Goal: Task Accomplishment & Management: Complete application form

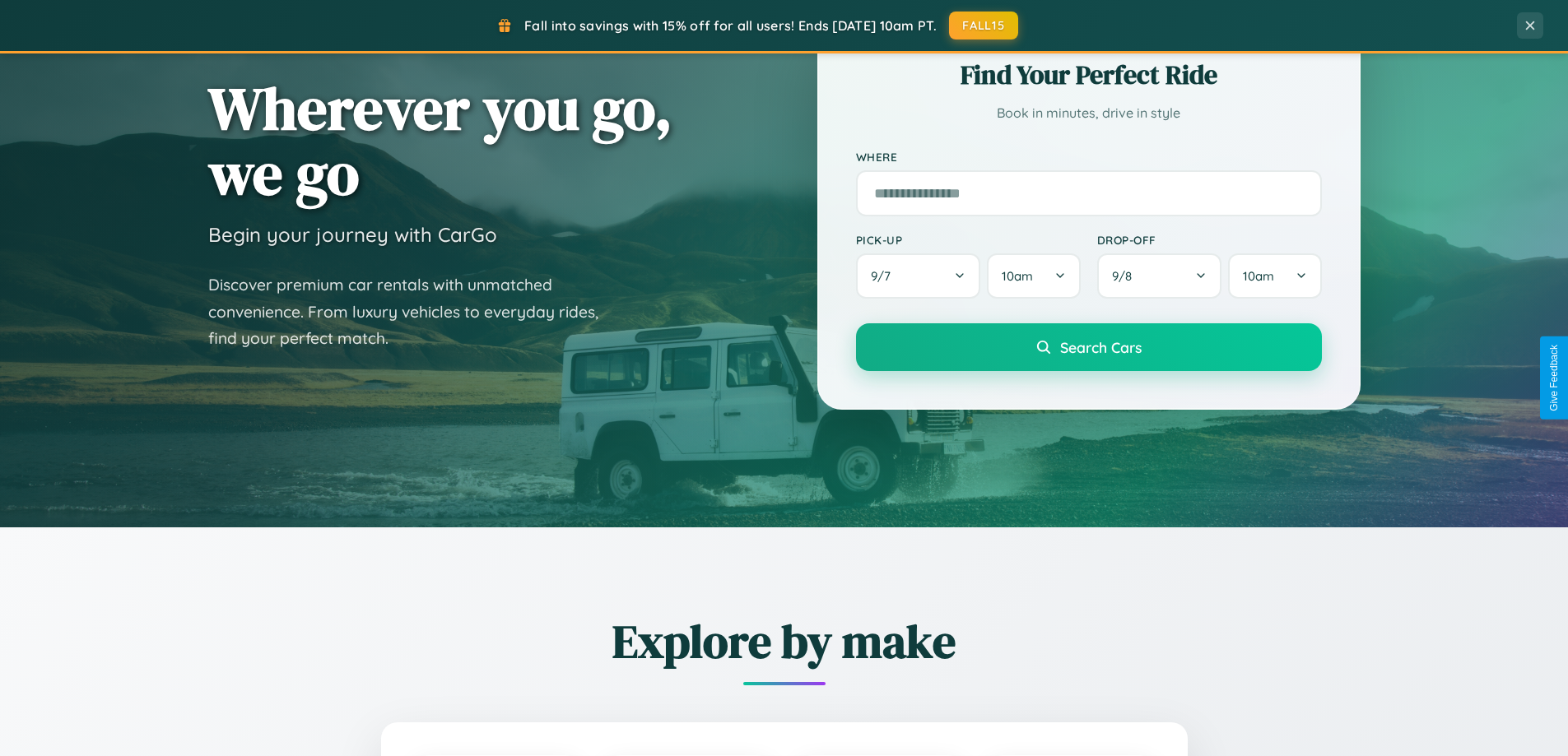
scroll to position [3167, 0]
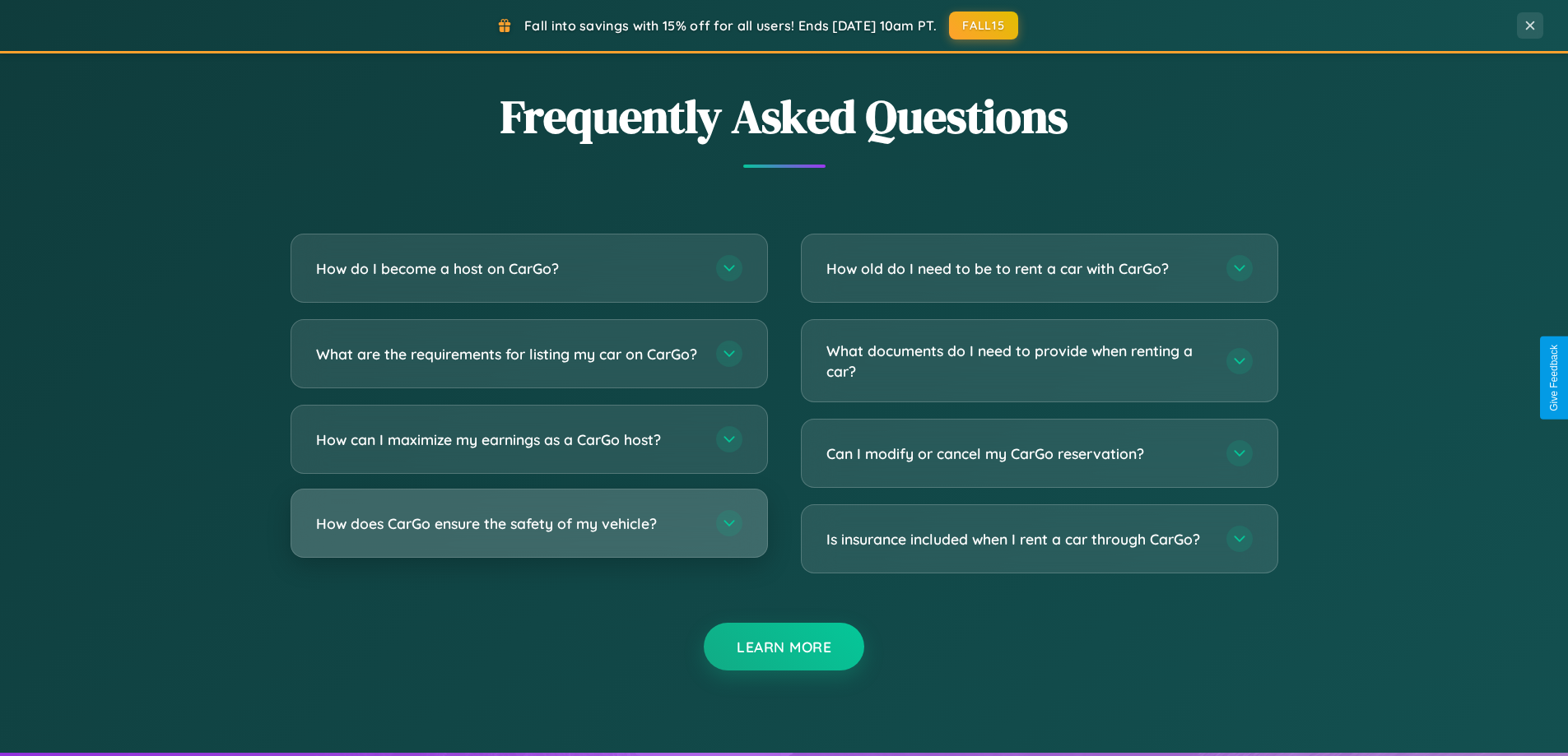
click at [529, 534] on h3 "How does CarGo ensure the safety of my vehicle?" at bounding box center [508, 523] width 384 height 21
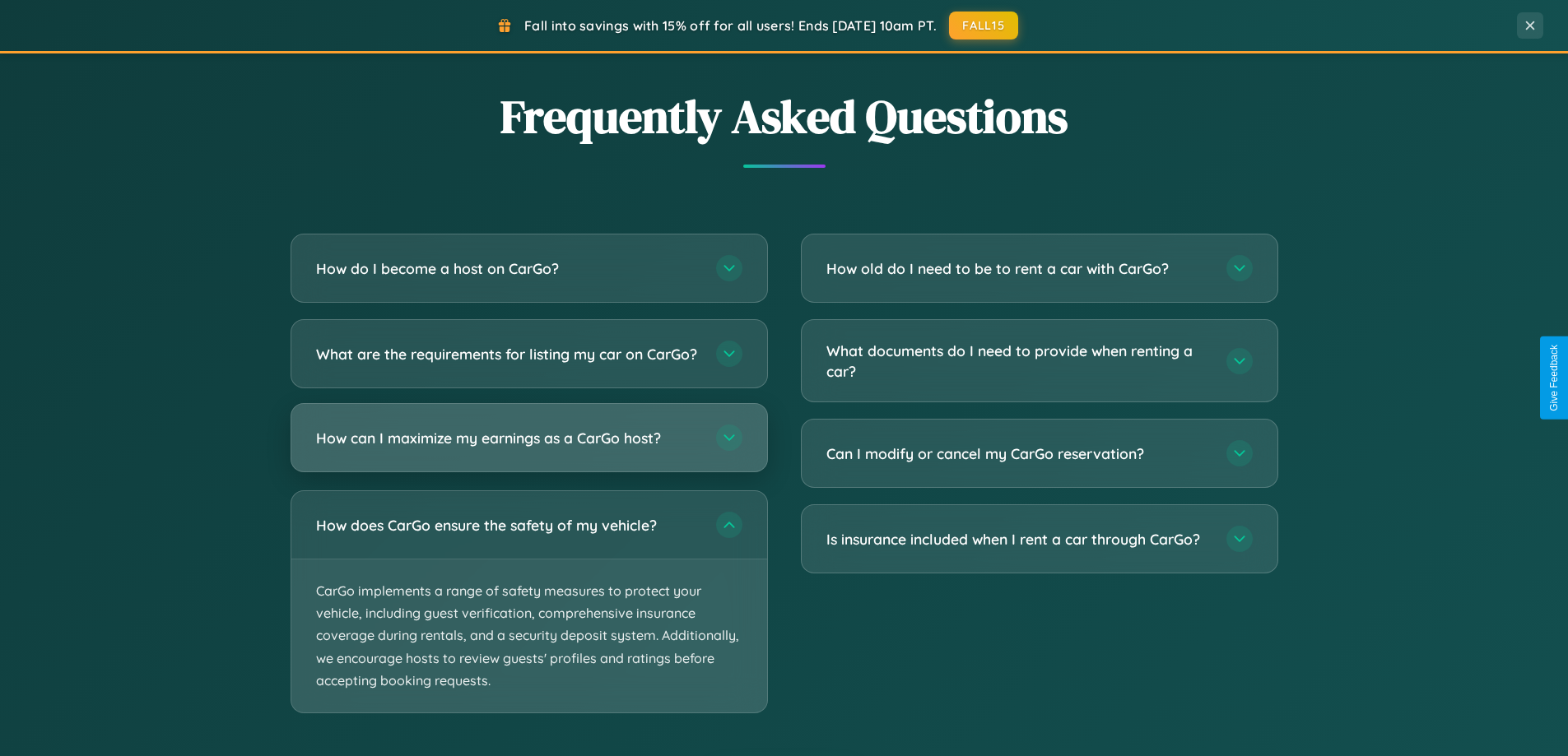
click at [529, 449] on h3 "How can I maximize my earnings as a CarGo host?" at bounding box center [508, 437] width 384 height 21
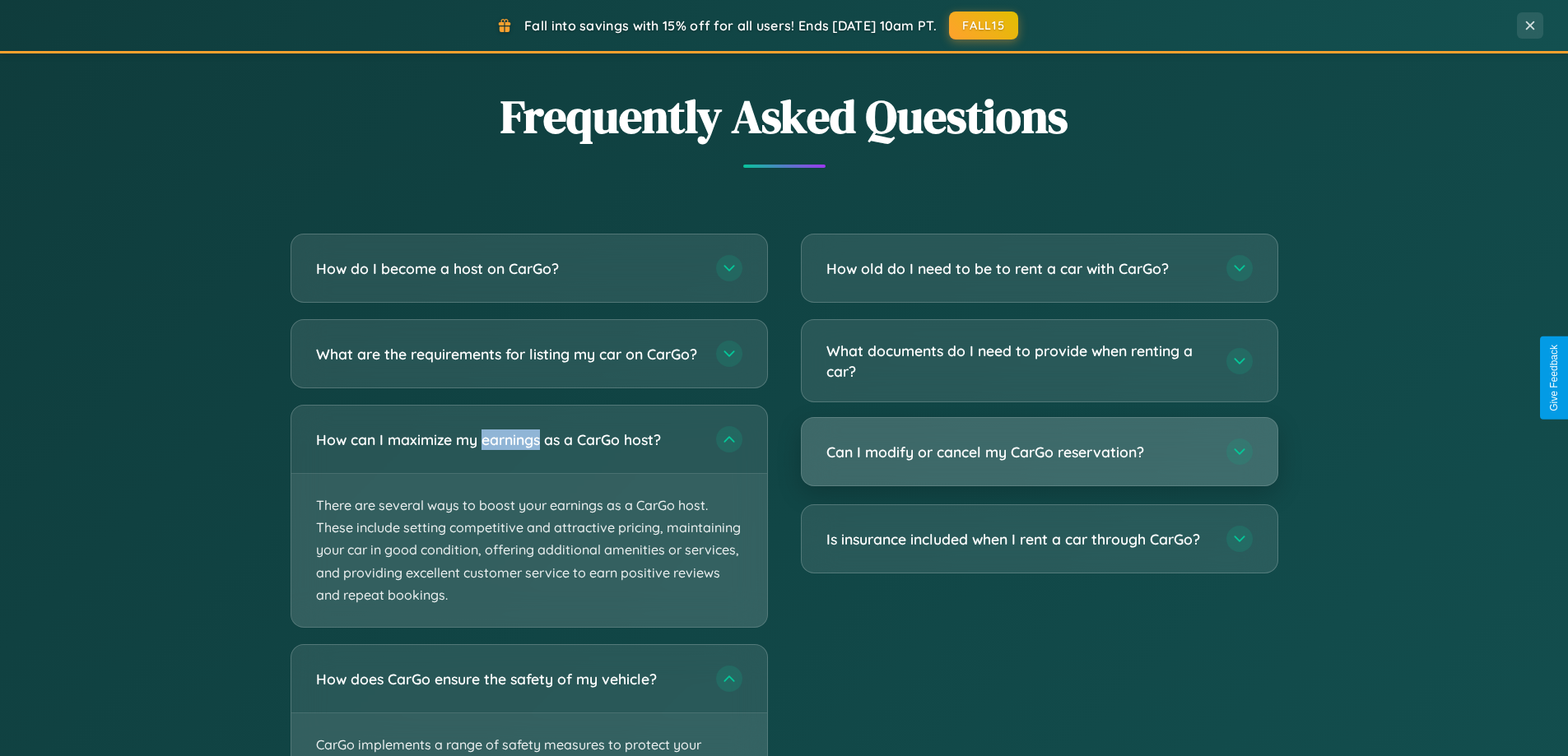
click at [1039, 453] on h3 "Can I modify or cancel my CarGo reservation?" at bounding box center [1019, 452] width 384 height 21
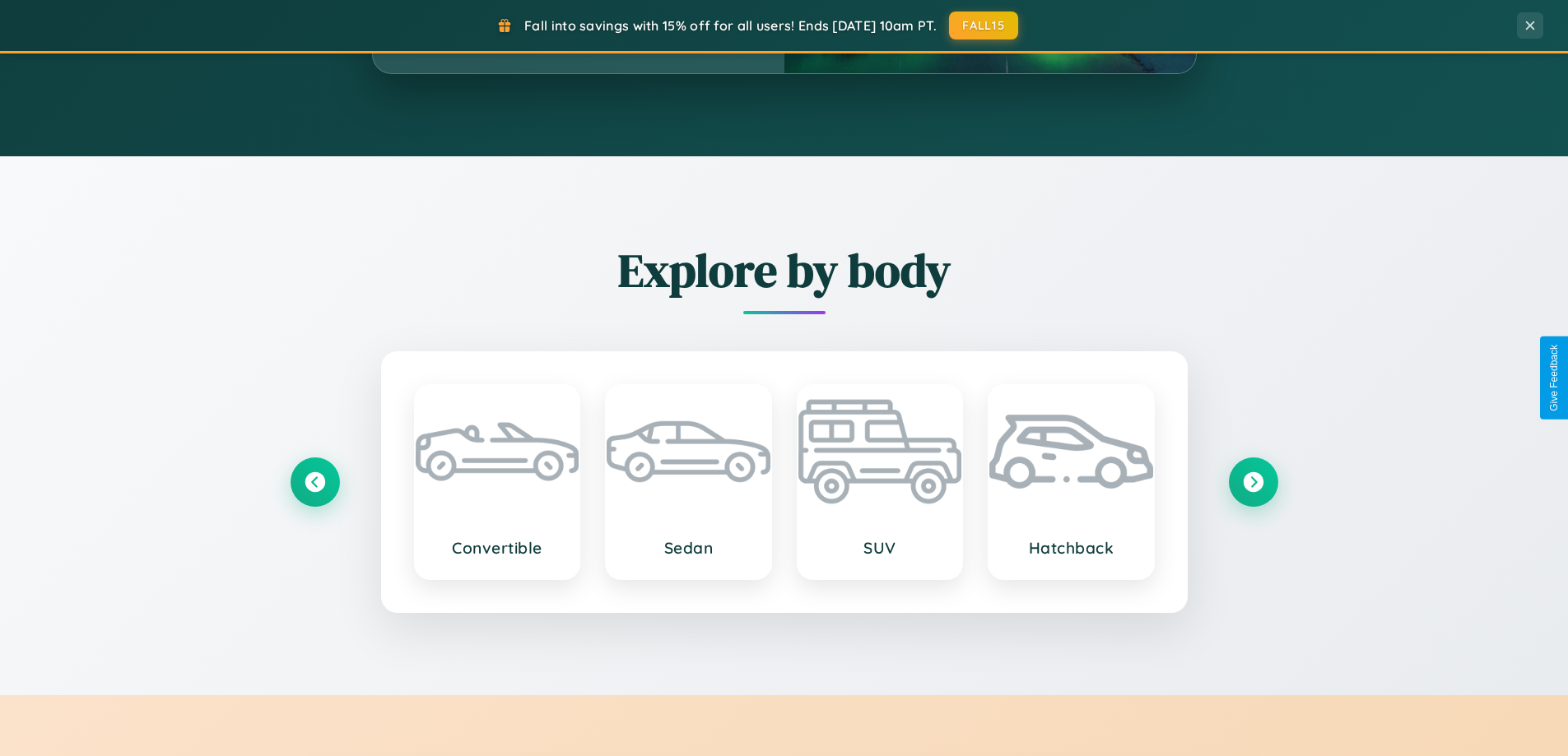
scroll to position [1133, 0]
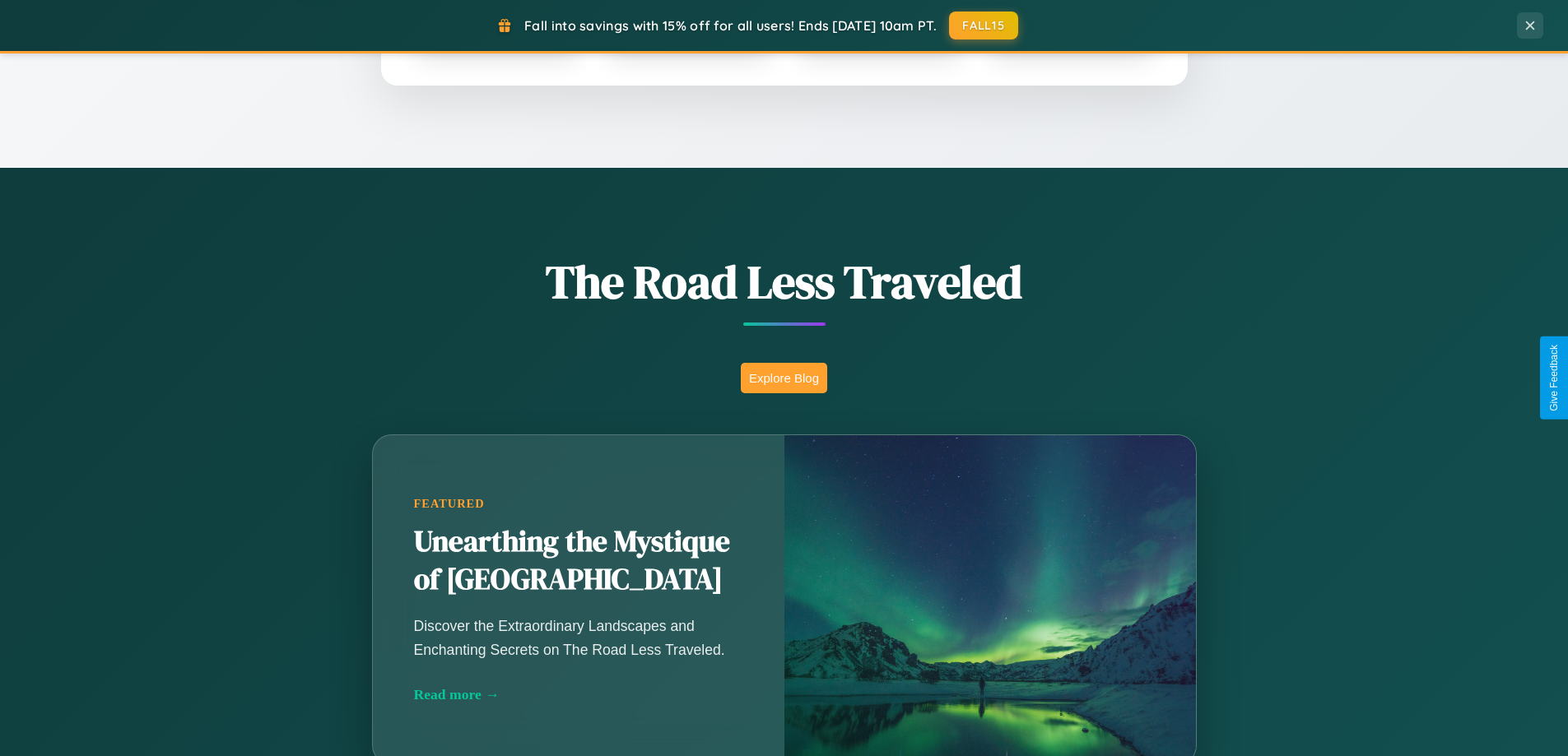
click at [784, 378] on button "Explore Blog" at bounding box center [784, 378] width 87 height 30
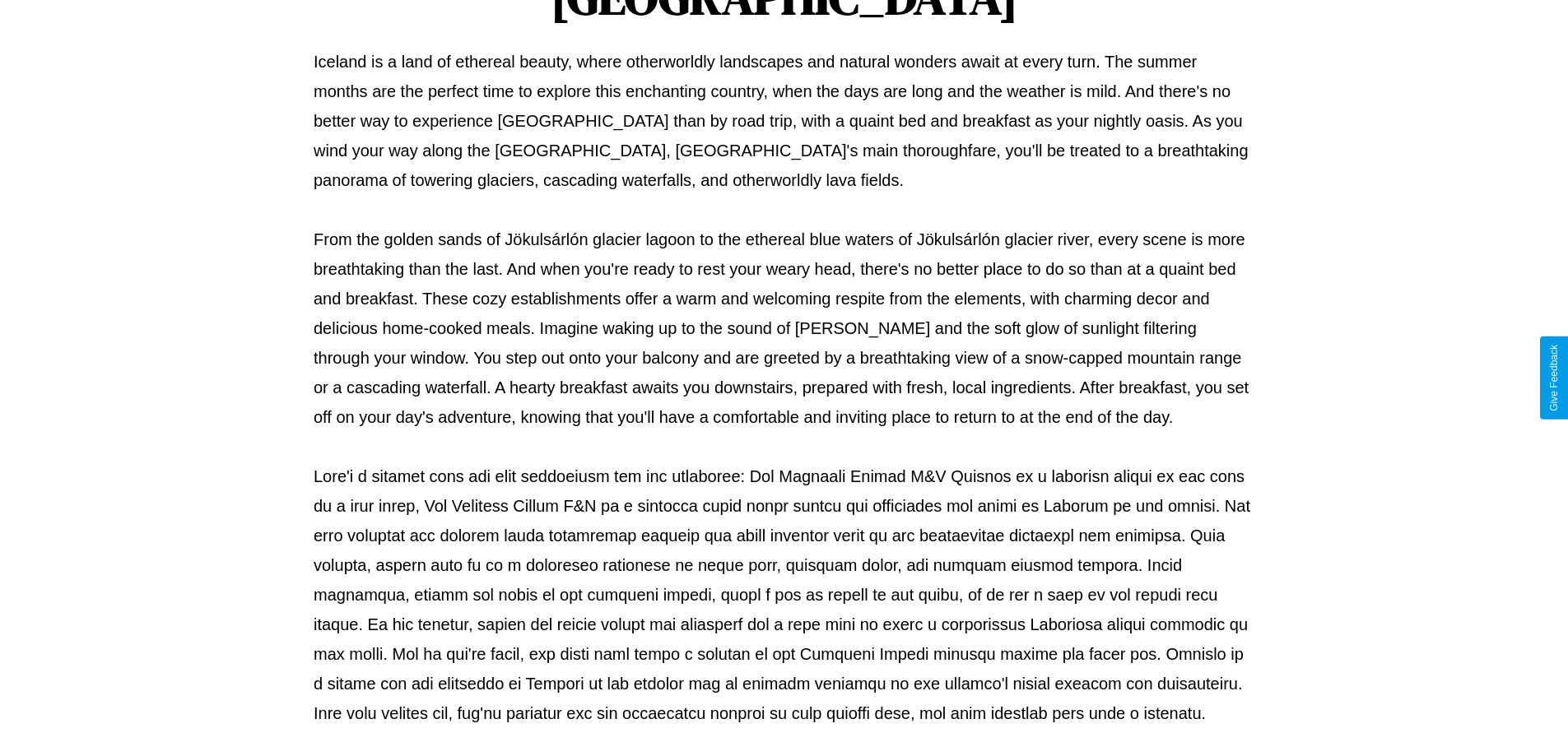
scroll to position [533, 0]
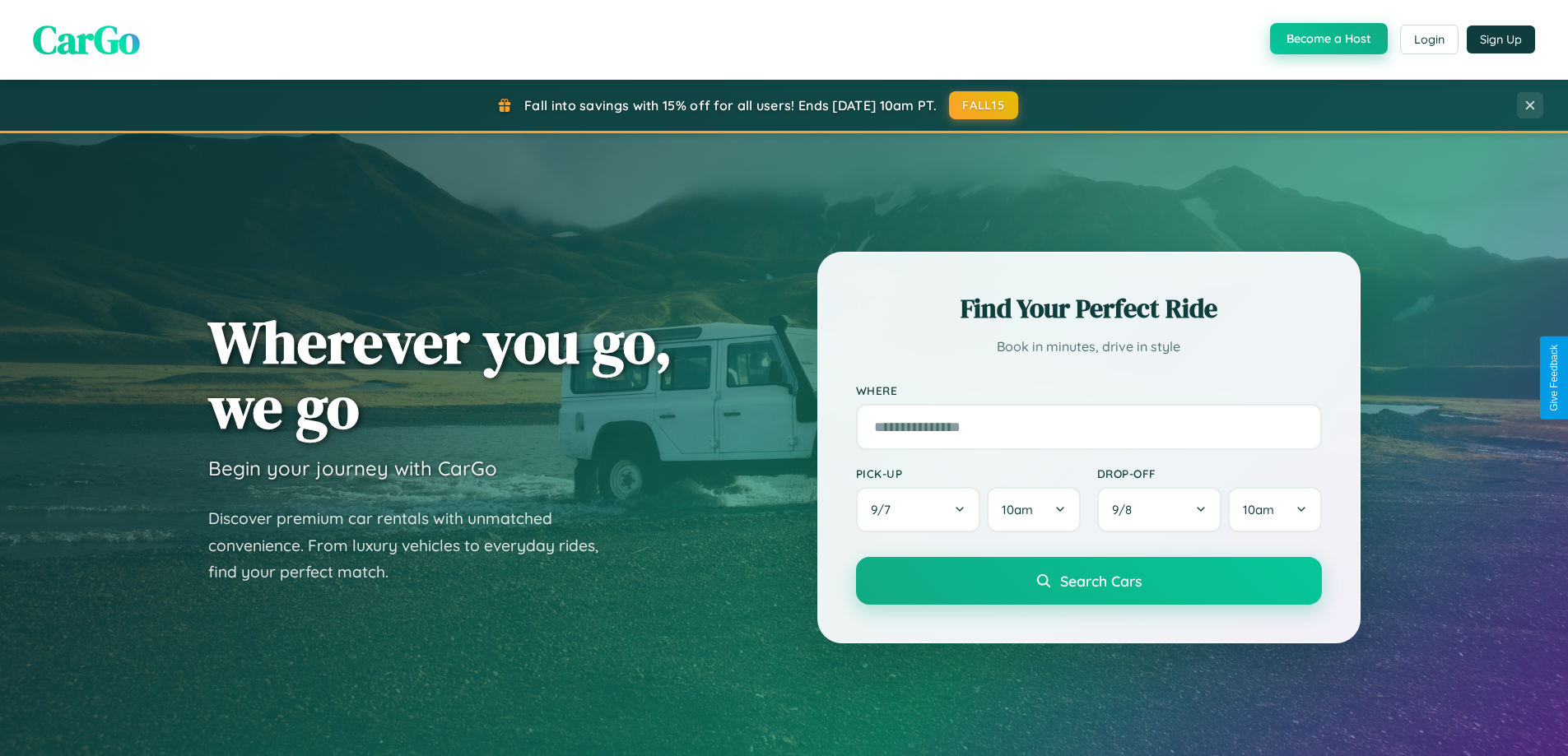
click at [1327, 38] on button "Become a Host" at bounding box center [1330, 38] width 118 height 31
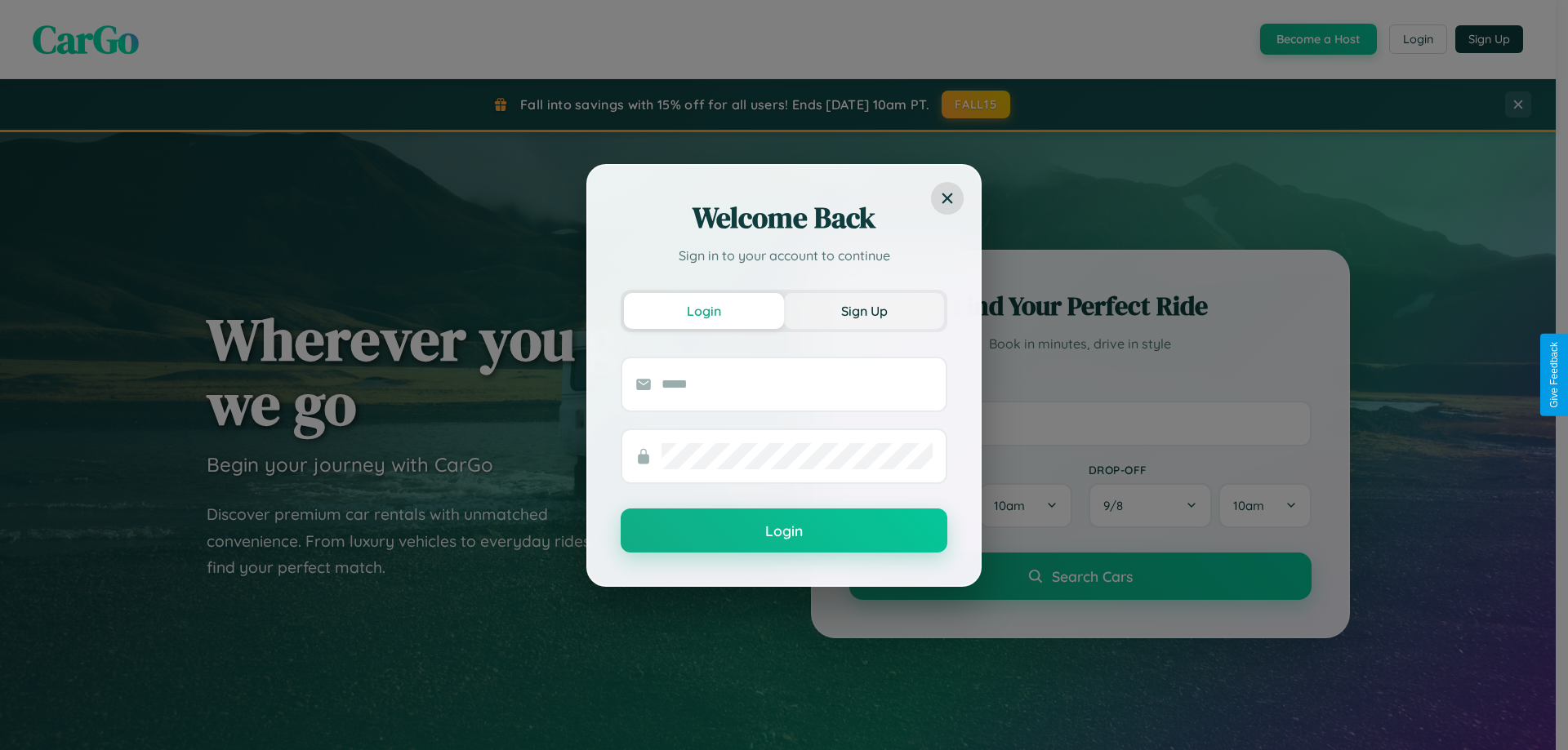
click at [864, 310] on button "Sign Up" at bounding box center [864, 311] width 160 height 36
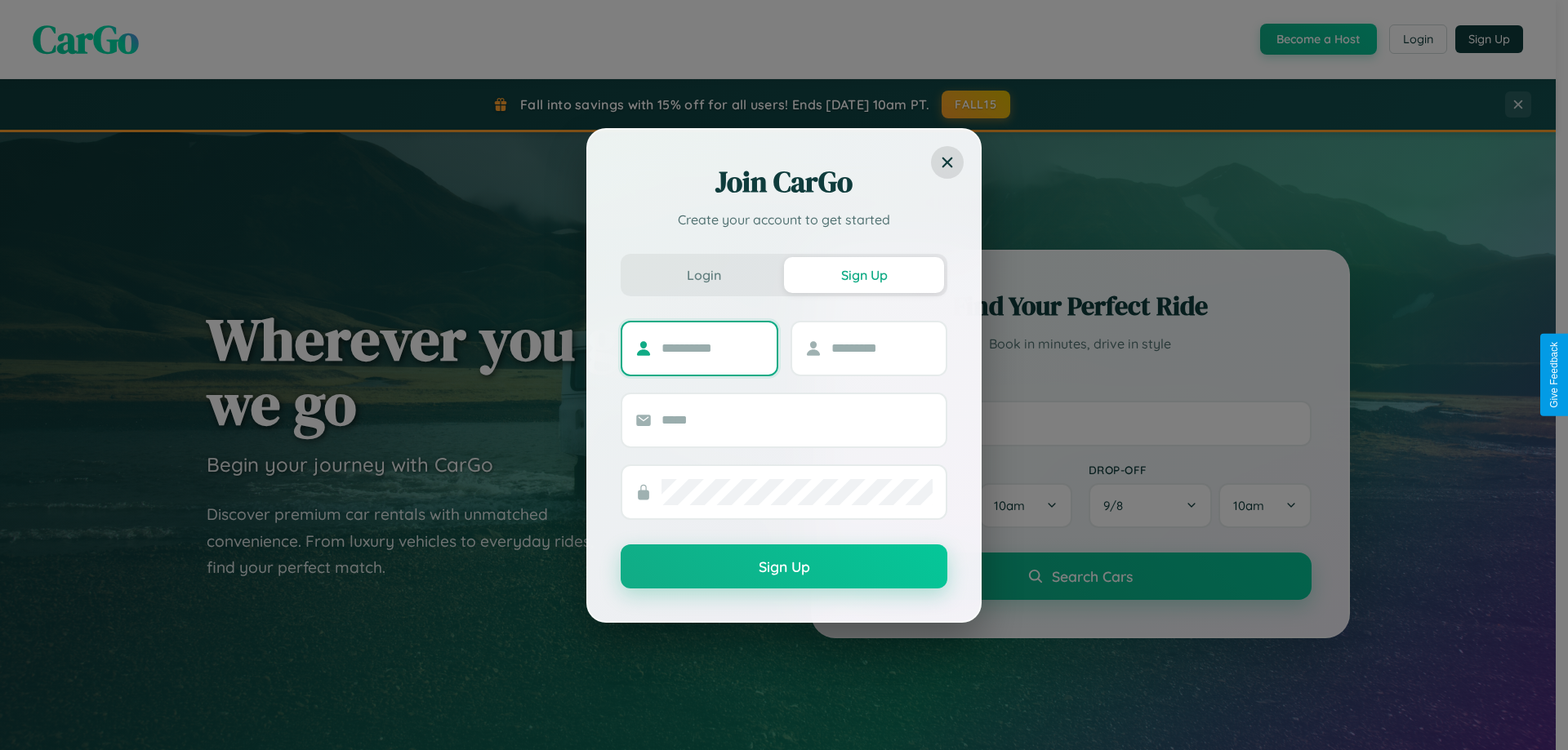
click at [712, 348] on input "text" at bounding box center [712, 349] width 102 height 27
type input "****"
click at [881, 348] on input "text" at bounding box center [882, 349] width 102 height 27
type input "*****"
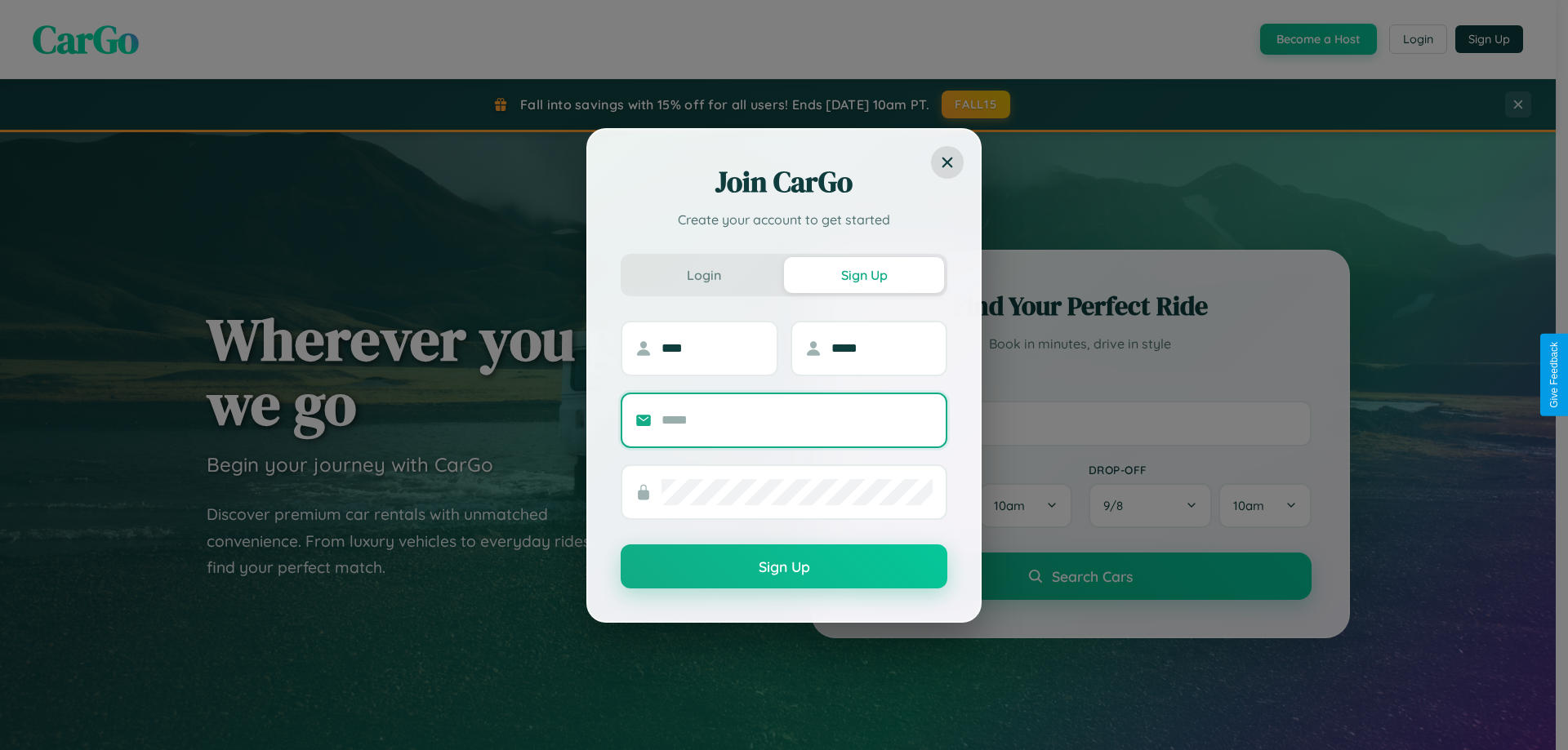
click at [797, 420] on input "text" at bounding box center [797, 421] width 271 height 27
type input "**********"
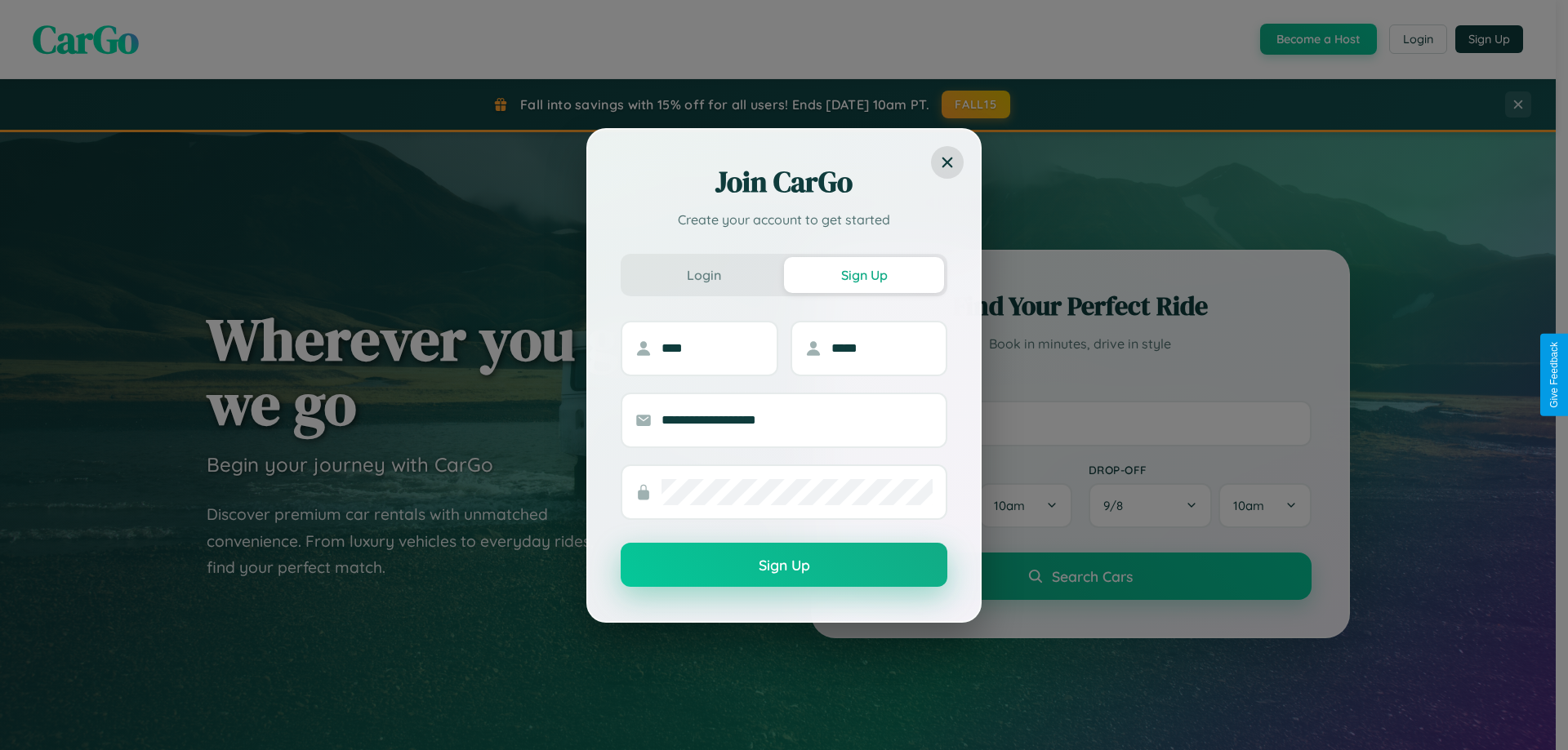
click at [784, 566] on button "Sign Up" at bounding box center [784, 565] width 327 height 44
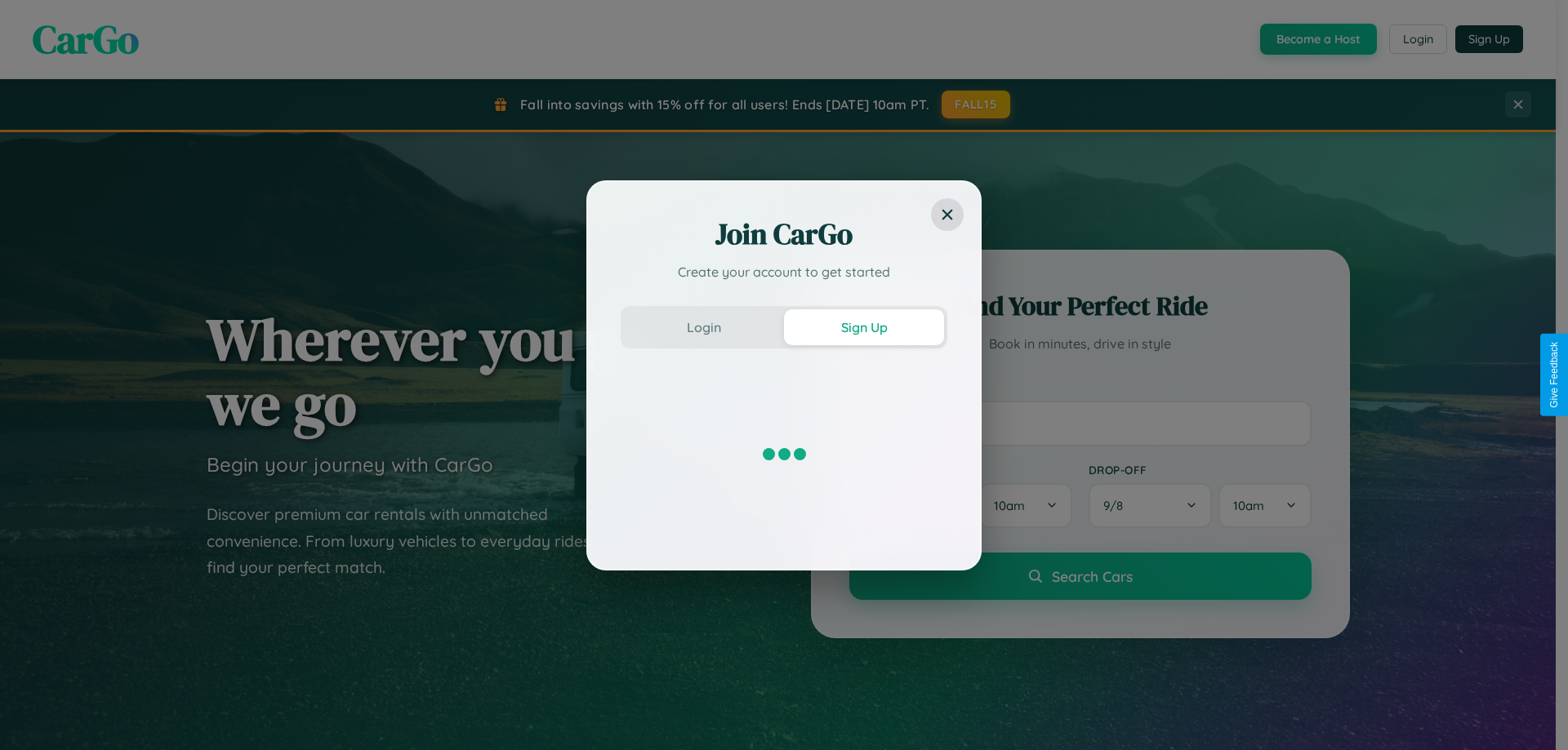
click at [1316, 39] on div "Join CarGo Create your account to get started Login Sign Up" at bounding box center [784, 375] width 1568 height 750
click at [864, 327] on button "Sign Up" at bounding box center [864, 327] width 160 height 36
